Goal: Task Accomplishment & Management: Use online tool/utility

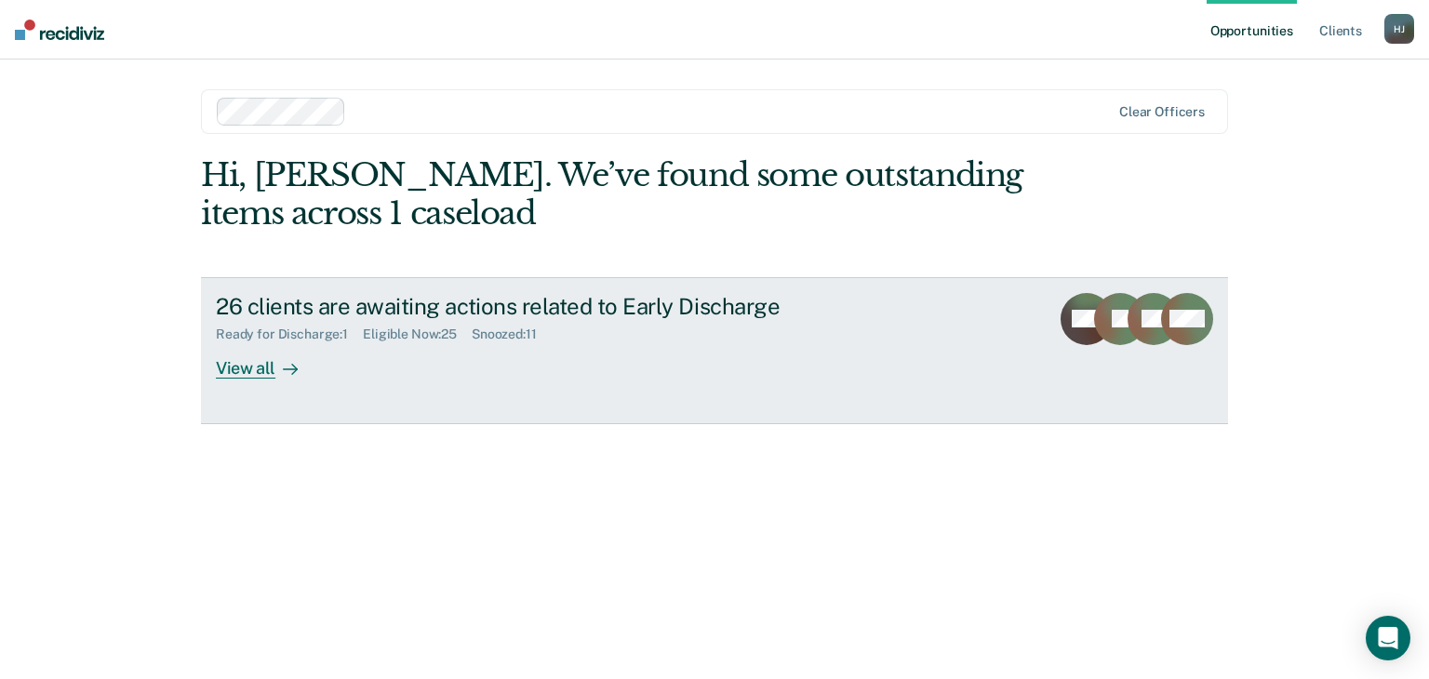
click at [232, 366] on div "View all" at bounding box center [268, 360] width 104 height 36
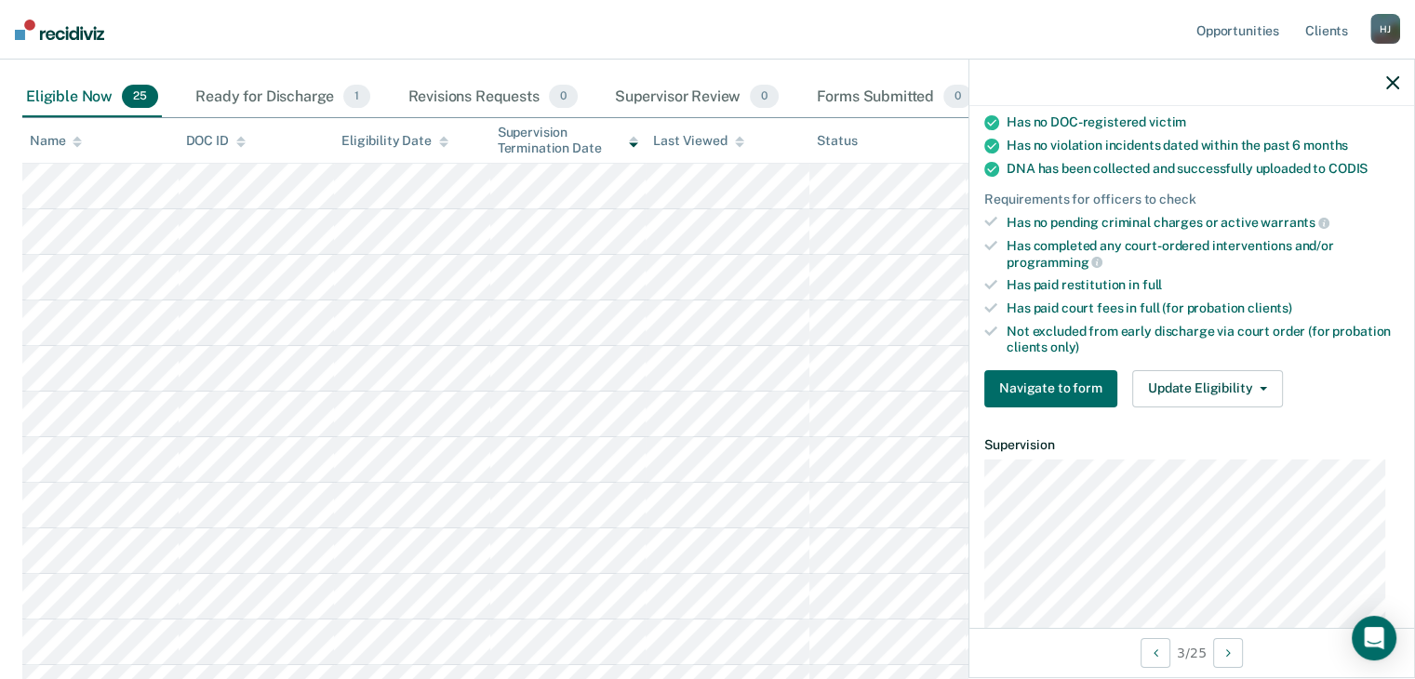
scroll to position [372, 0]
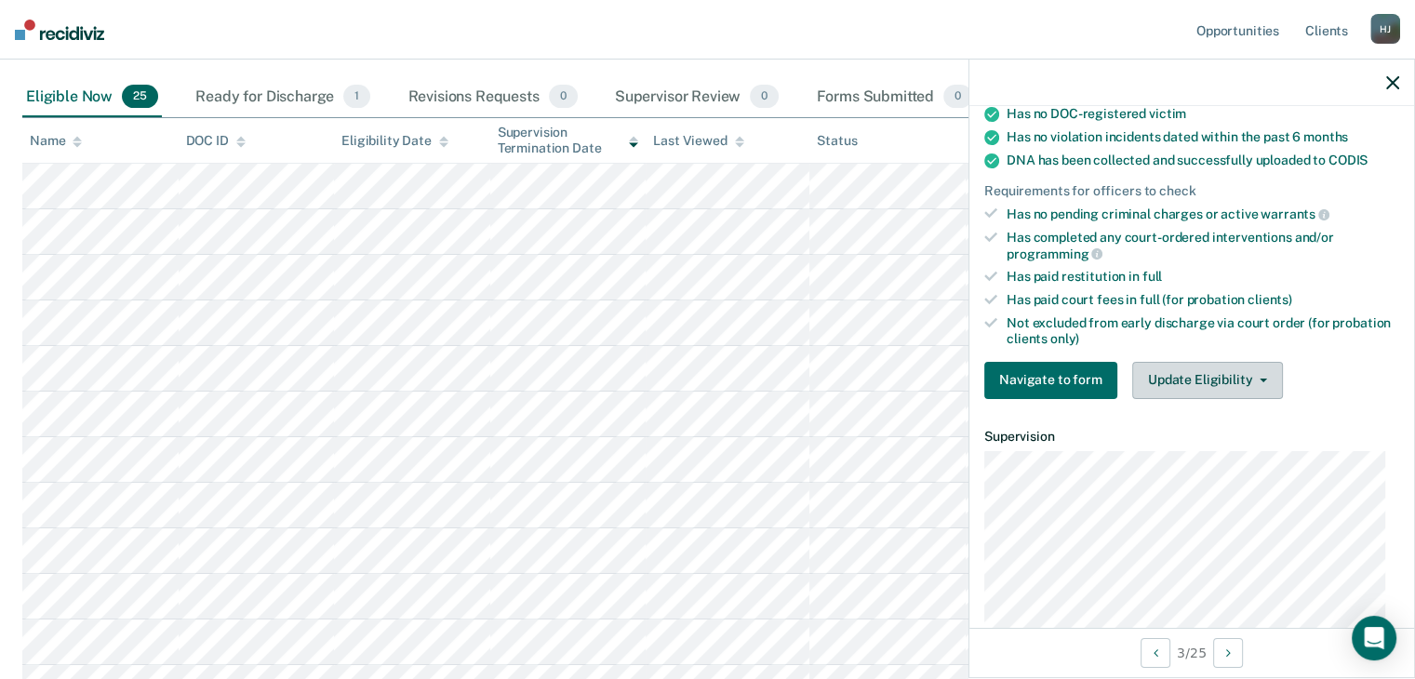
click at [1253, 369] on button "Update Eligibility" at bounding box center [1208, 380] width 151 height 37
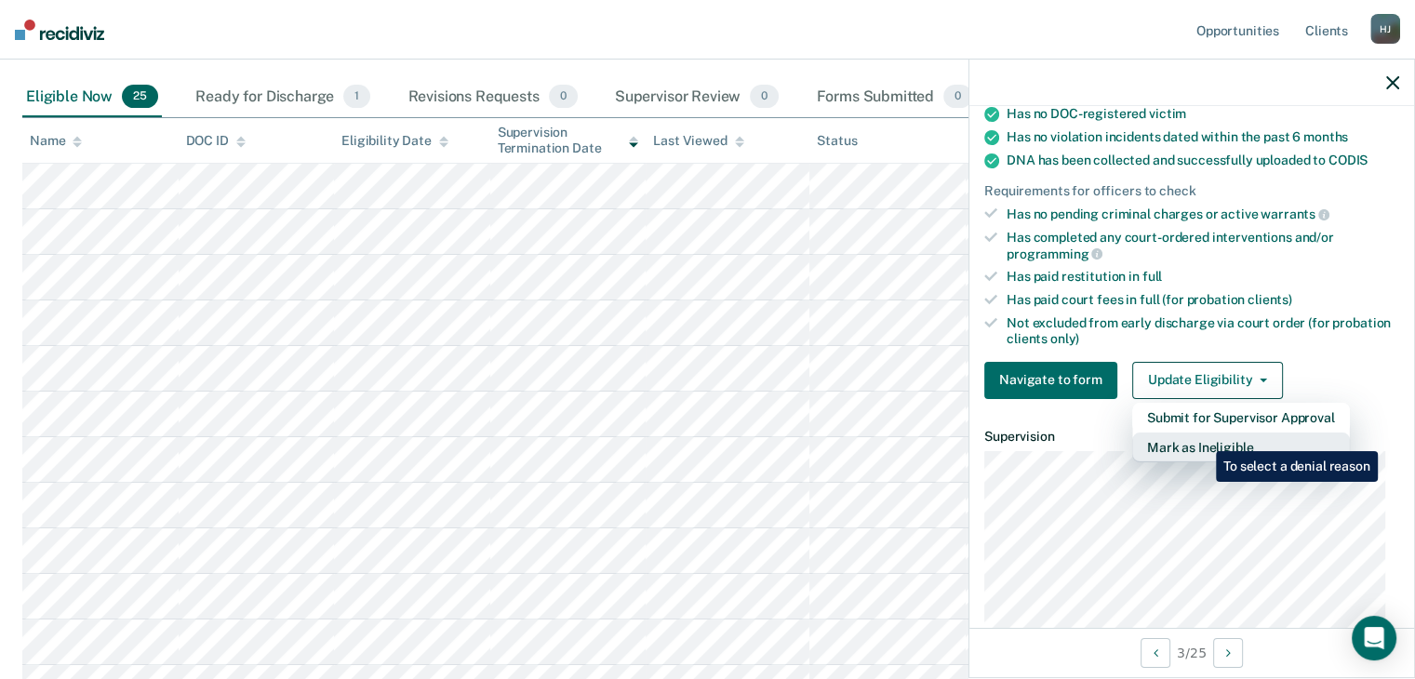
click at [1202, 437] on button "Mark as Ineligible" at bounding box center [1242, 448] width 218 height 30
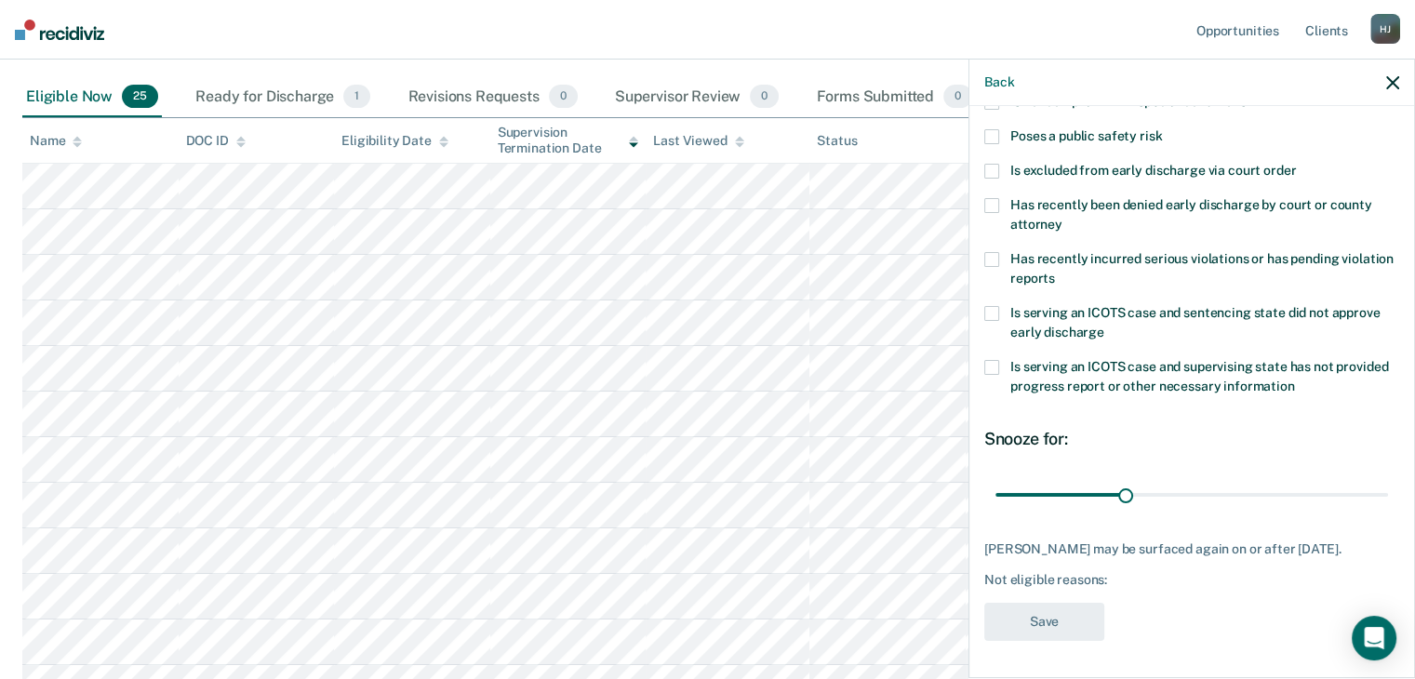
scroll to position [269, 0]
drag, startPoint x: 1124, startPoint y: 481, endPoint x: 1243, endPoint y: 476, distance: 119.2
type input "60"
click at [1243, 479] on input "range" at bounding box center [1192, 495] width 393 height 33
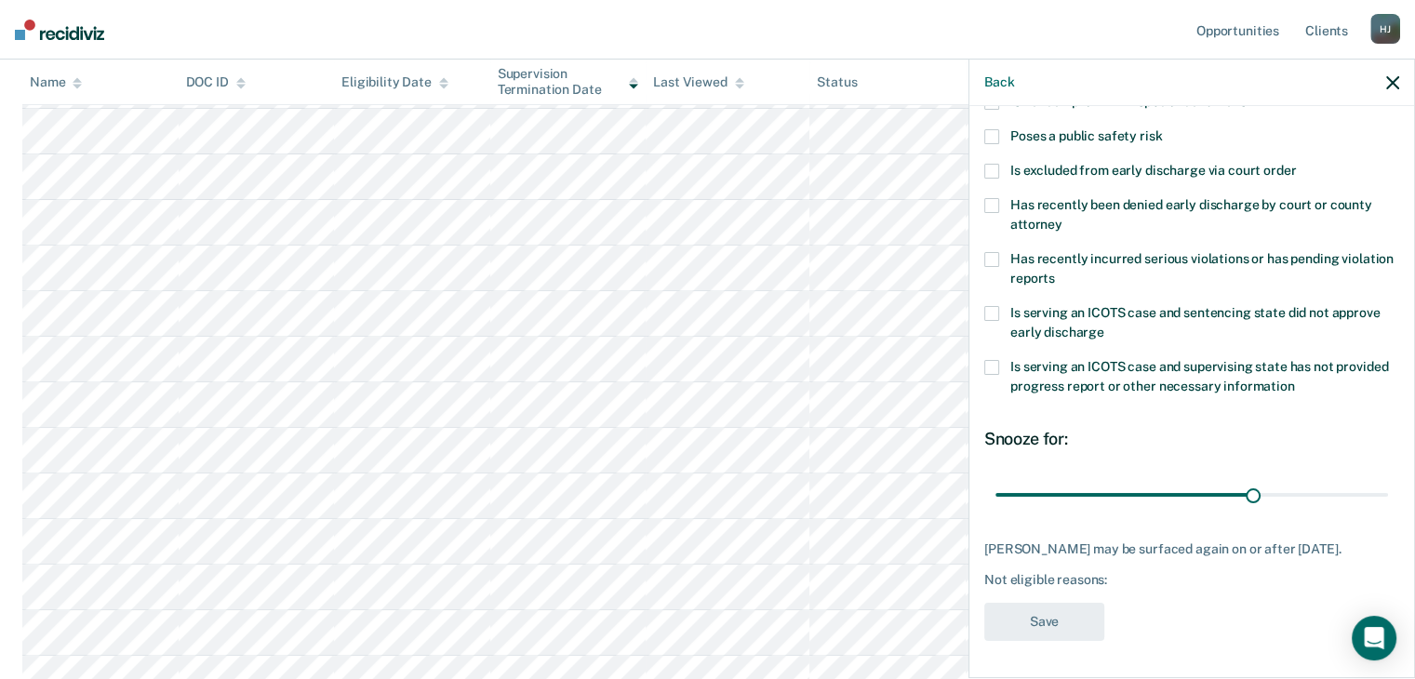
click at [1306, 556] on div "Matthew Watkins may be surfaced again on or after November 9, 2025." at bounding box center [1192, 550] width 415 height 16
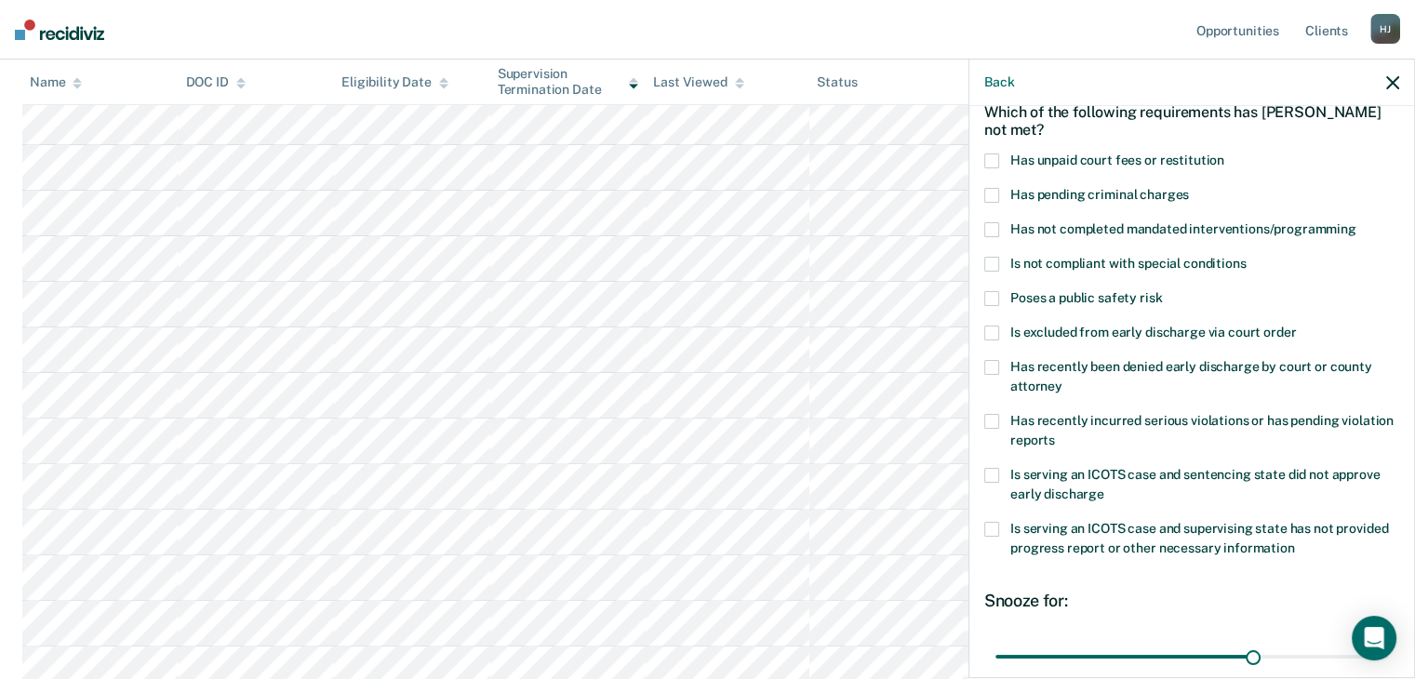
scroll to position [83, 0]
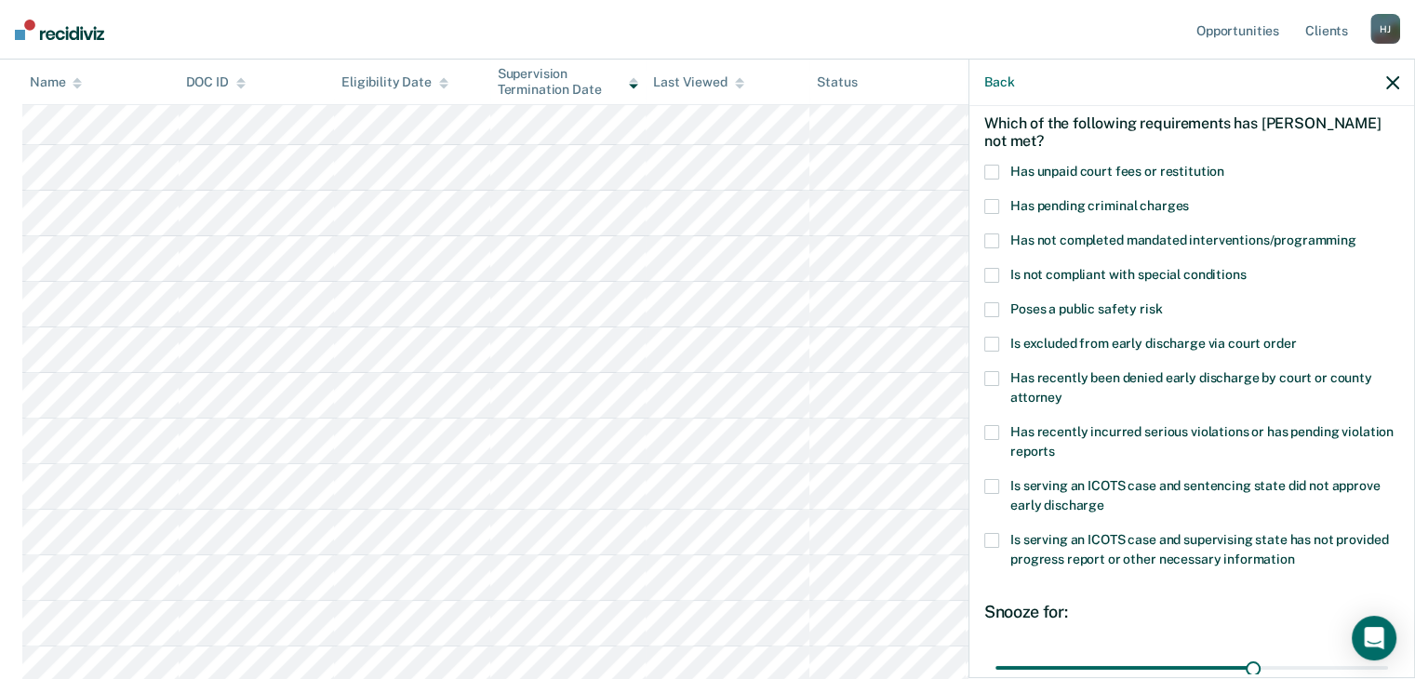
click at [995, 273] on span at bounding box center [992, 275] width 15 height 15
click at [1246, 268] on input "Is not compliant with special conditions" at bounding box center [1246, 268] width 0 height 0
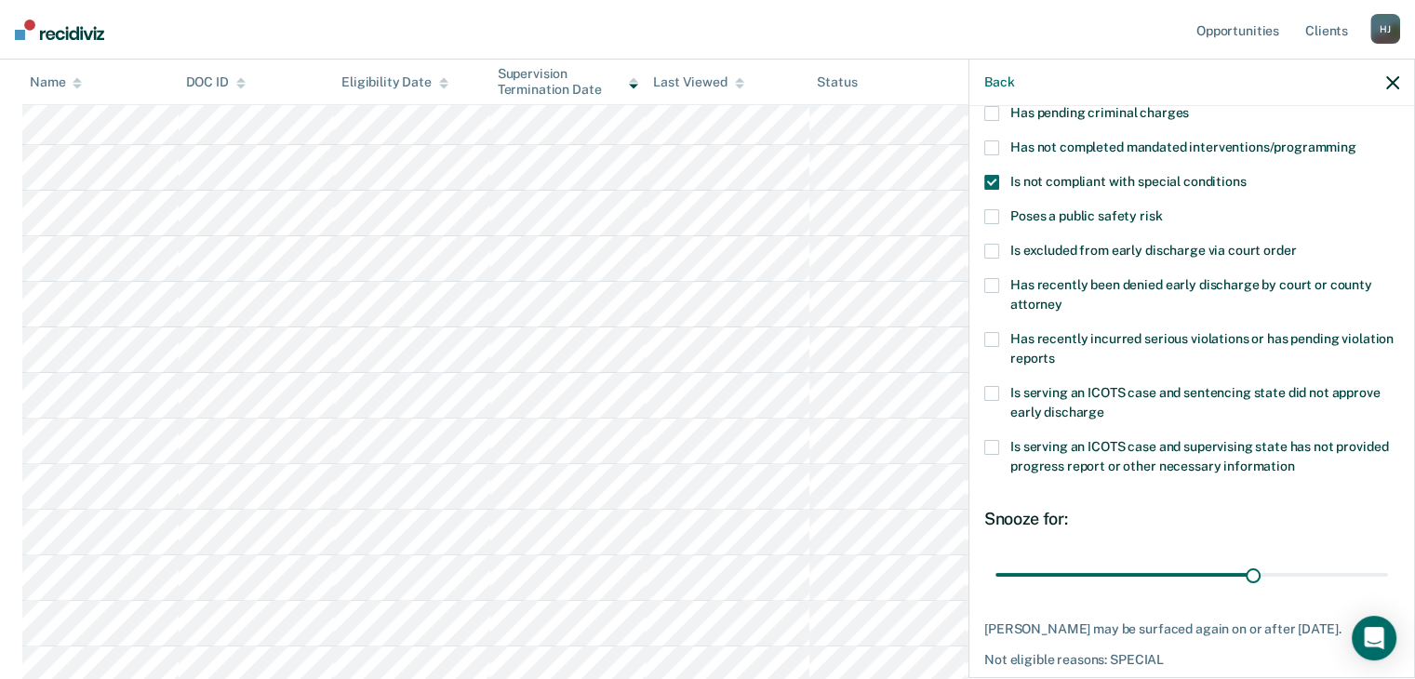
scroll to position [269, 0]
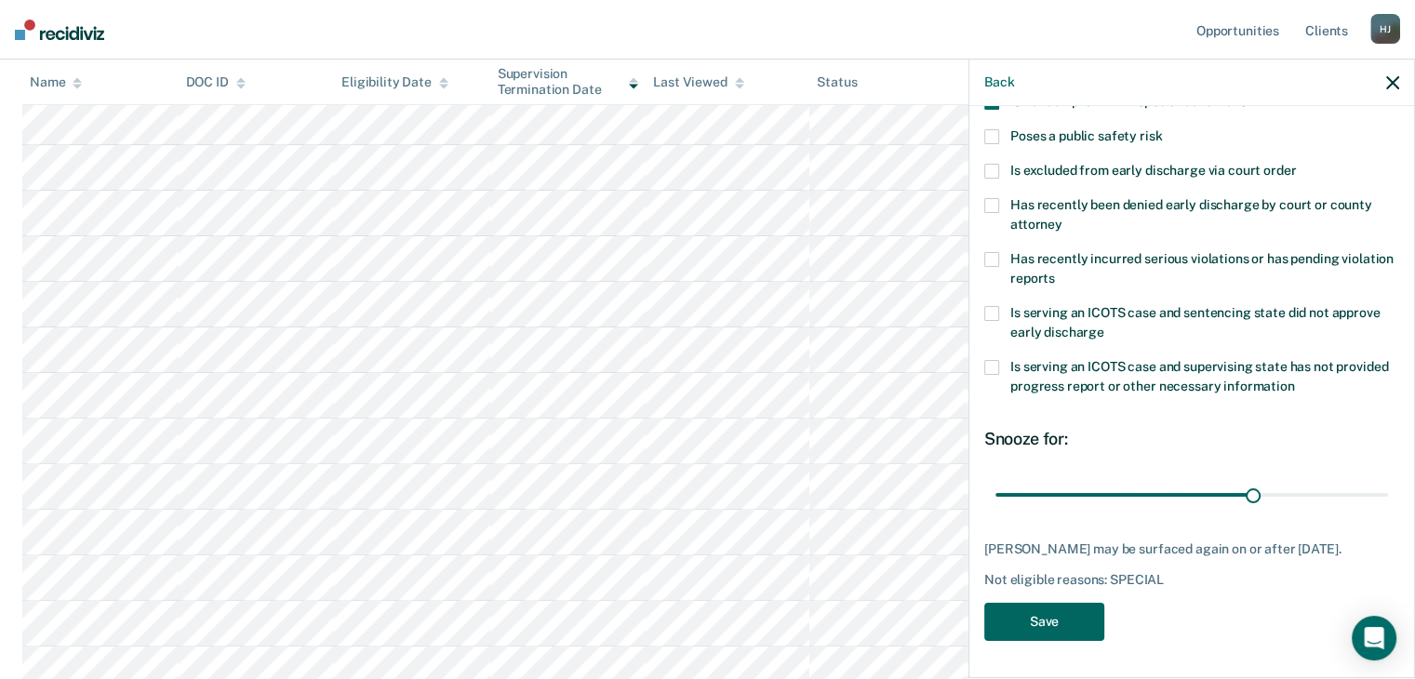
click at [1029, 623] on button "Save" at bounding box center [1045, 622] width 120 height 38
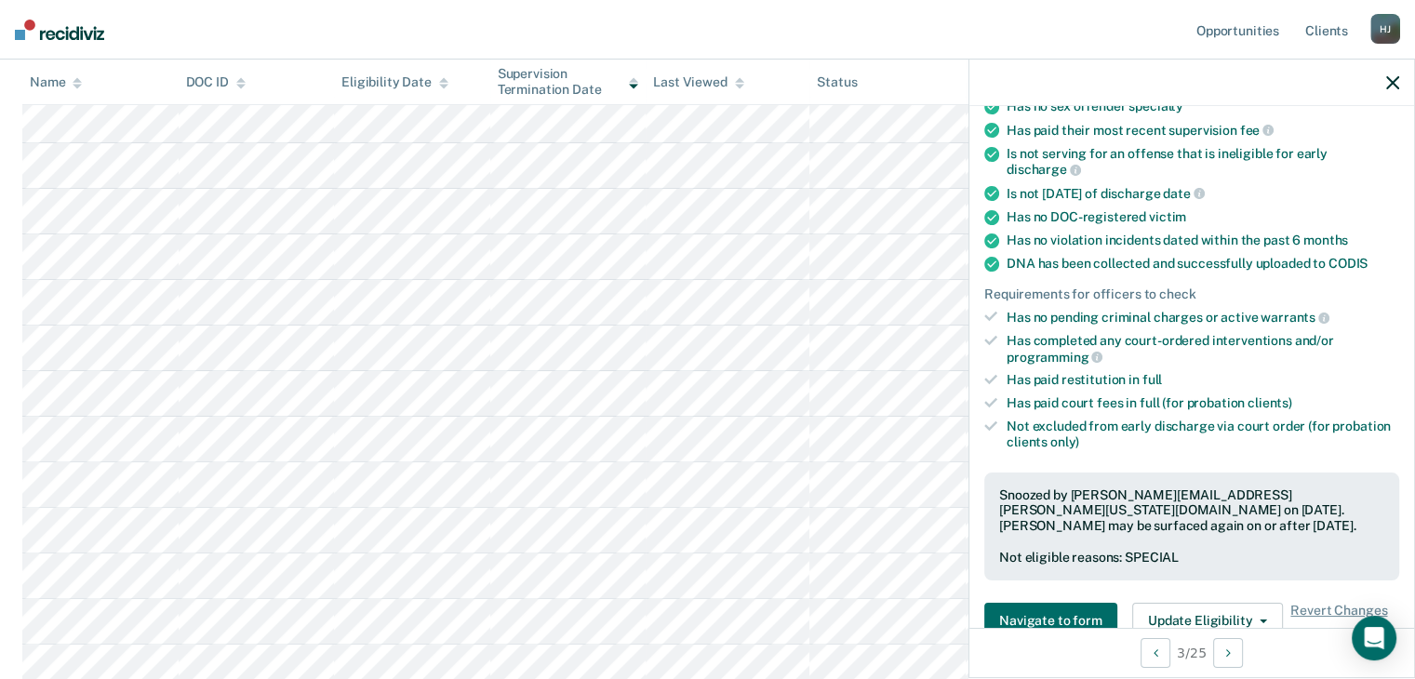
scroll to position [528, 0]
